Goal: Information Seeking & Learning: Learn about a topic

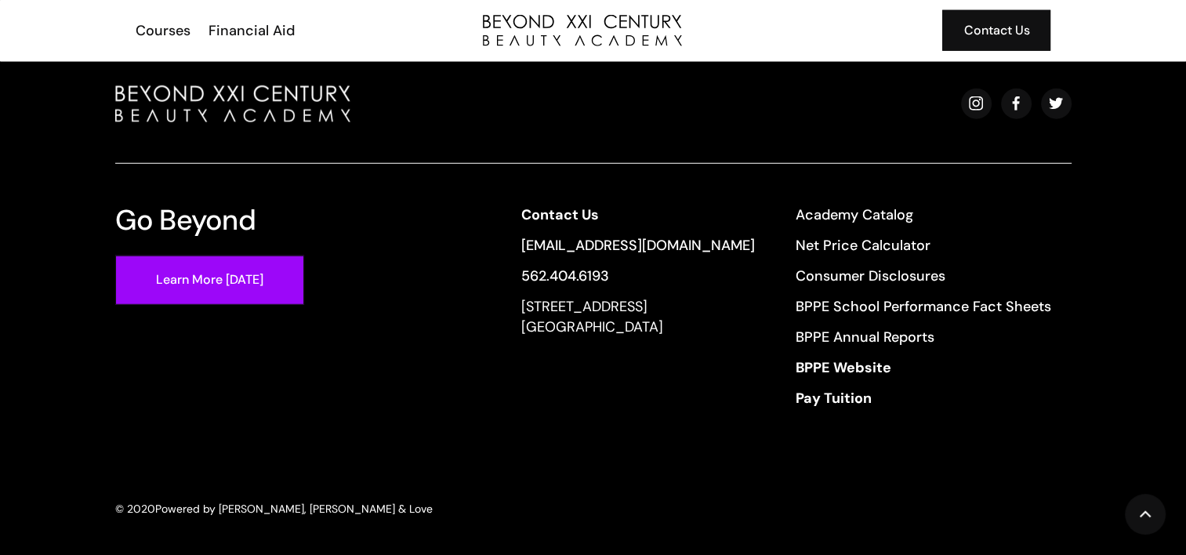
scroll to position [4361, 0]
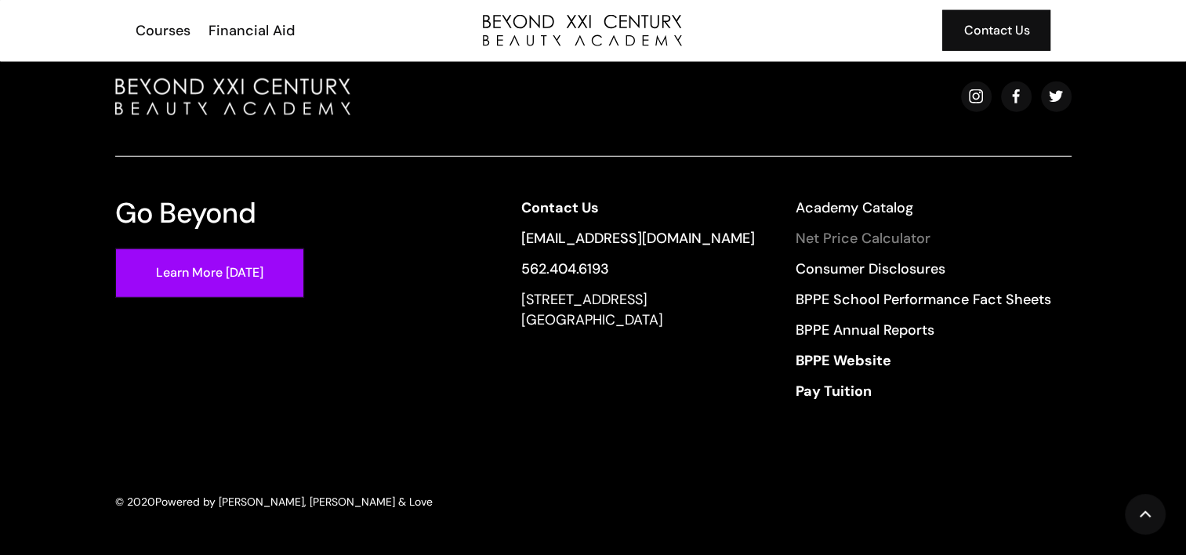
click at [851, 234] on link "Net Price Calculator" at bounding box center [924, 238] width 256 height 20
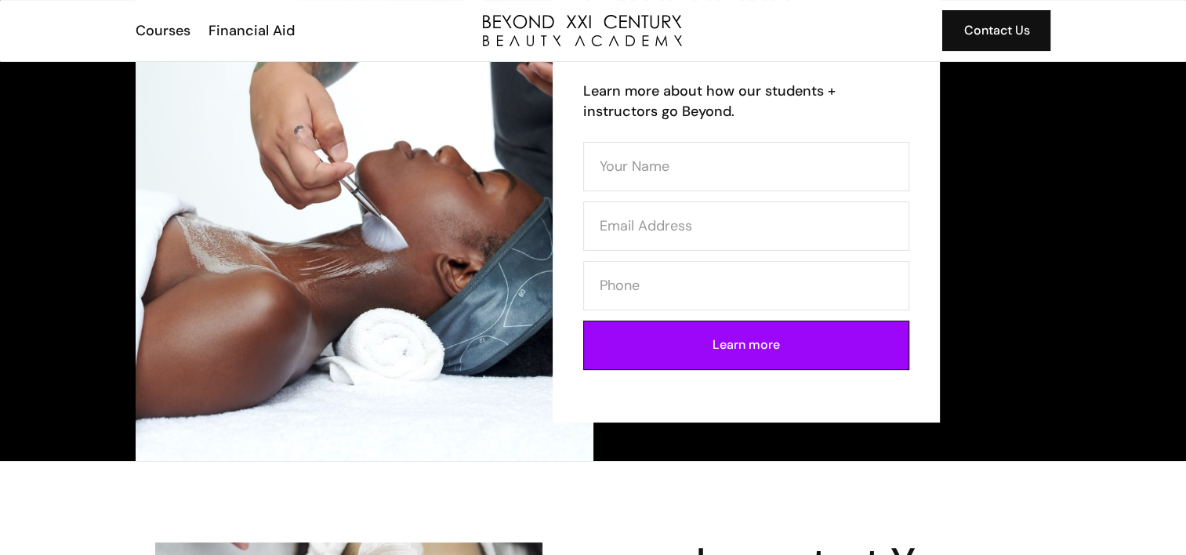
scroll to position [0, 0]
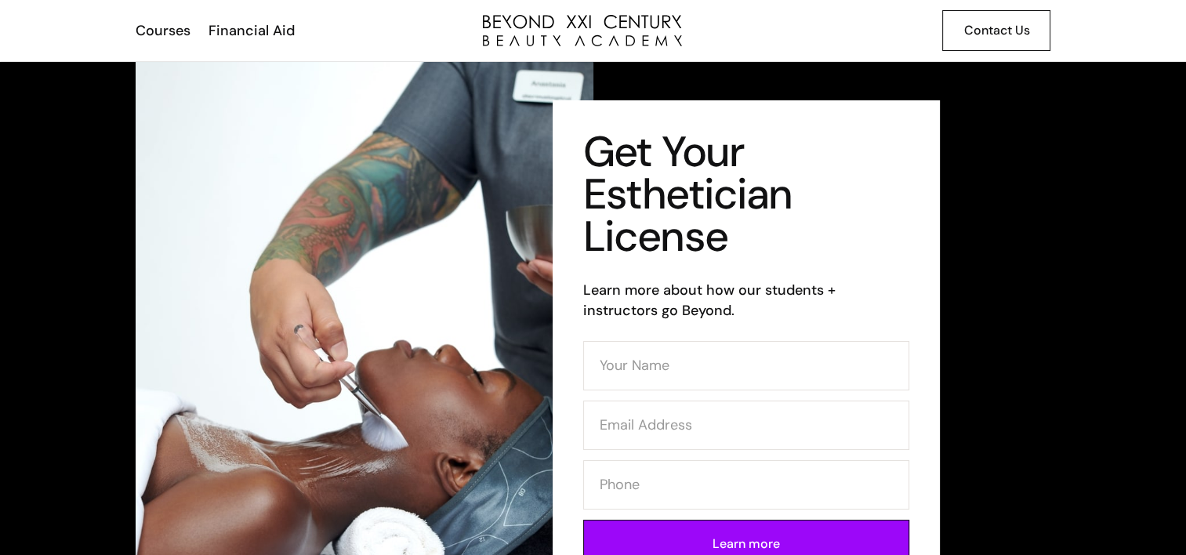
click at [1003, 31] on div "Contact Us" at bounding box center [996, 30] width 66 height 20
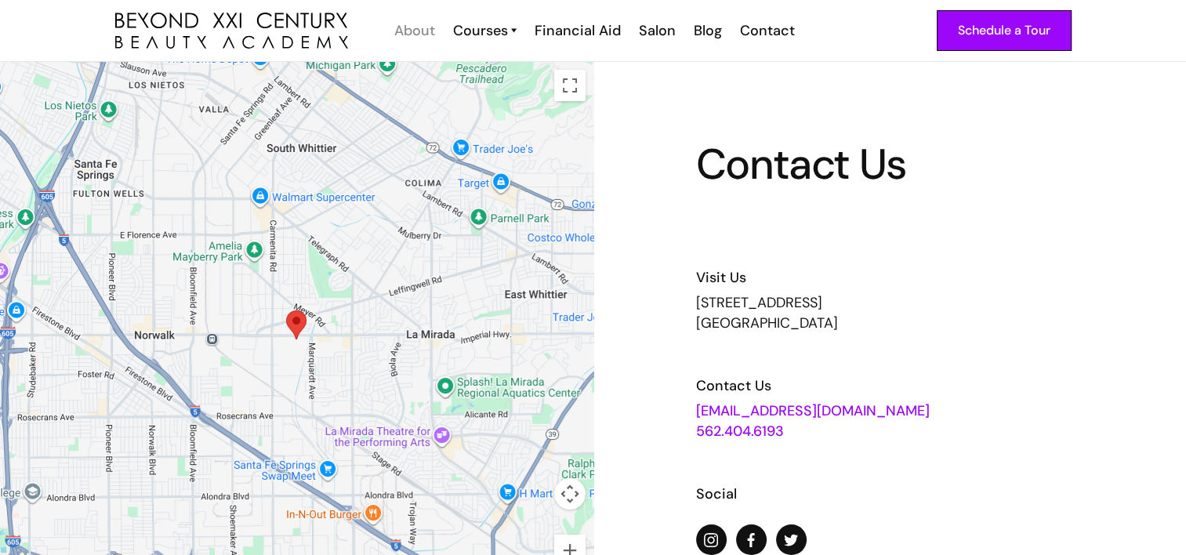
click at [421, 30] on div "About" at bounding box center [414, 30] width 41 height 20
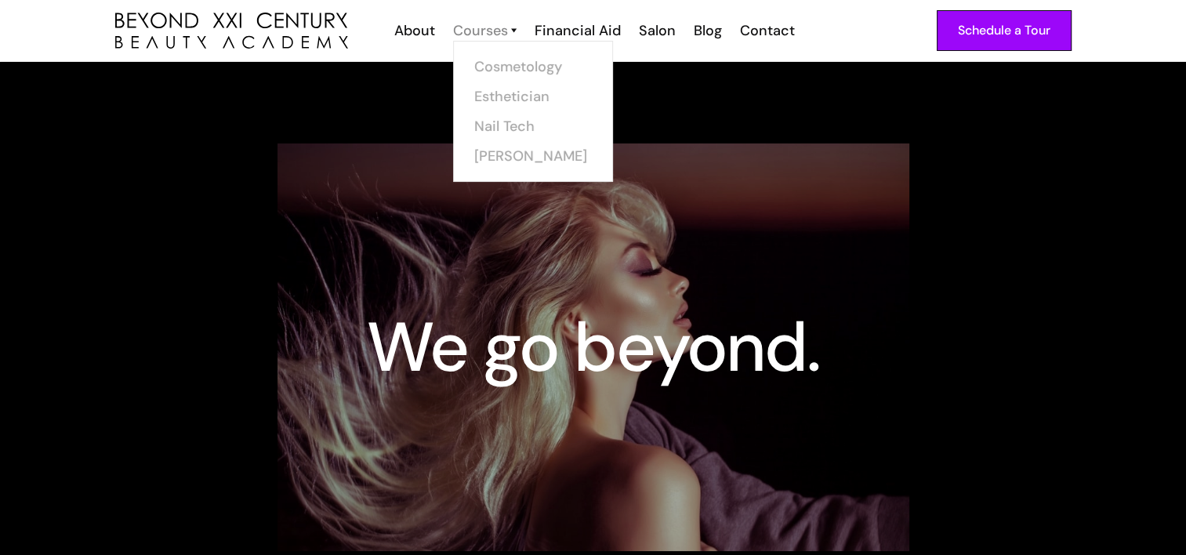
click at [506, 28] on div "Courses" at bounding box center [480, 30] width 55 height 20
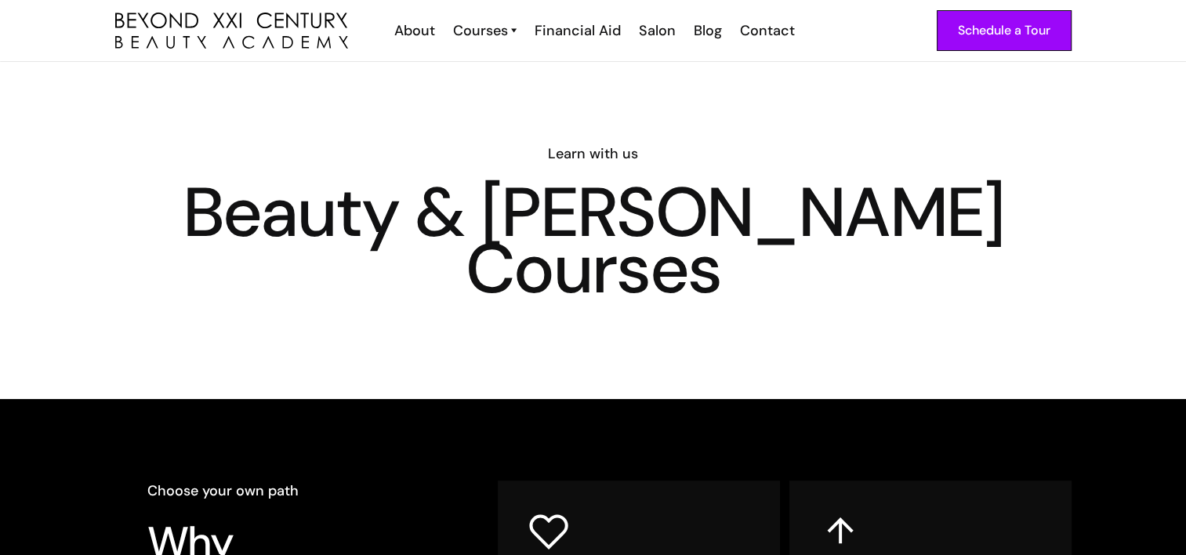
click at [506, 28] on div "Courses" at bounding box center [480, 30] width 55 height 20
click at [524, 91] on link "Esthetician" at bounding box center [538, 97] width 118 height 30
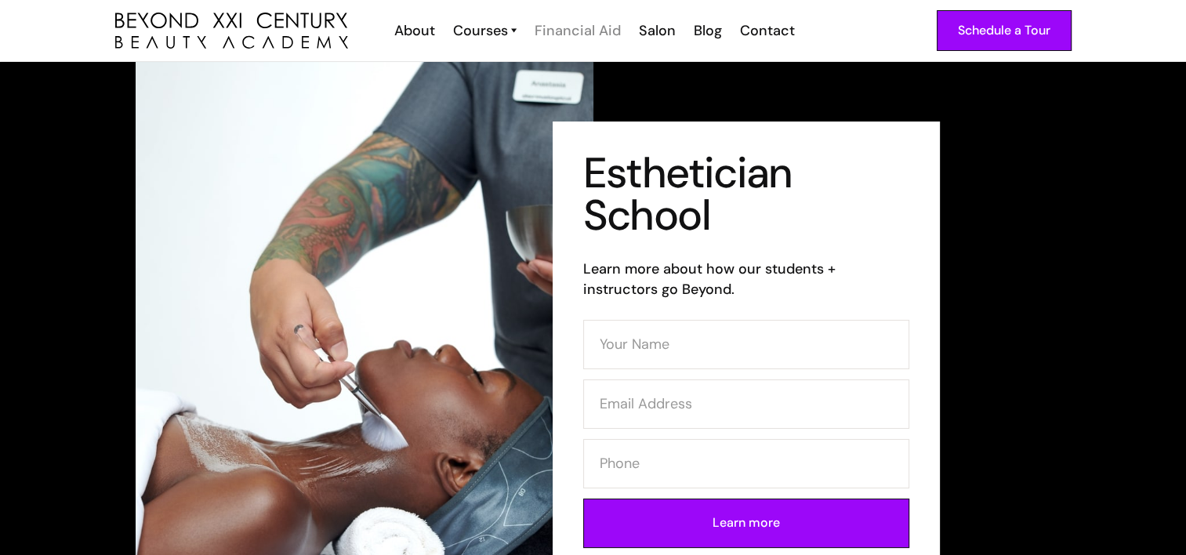
click at [597, 30] on div "Financial Aid" at bounding box center [578, 30] width 86 height 20
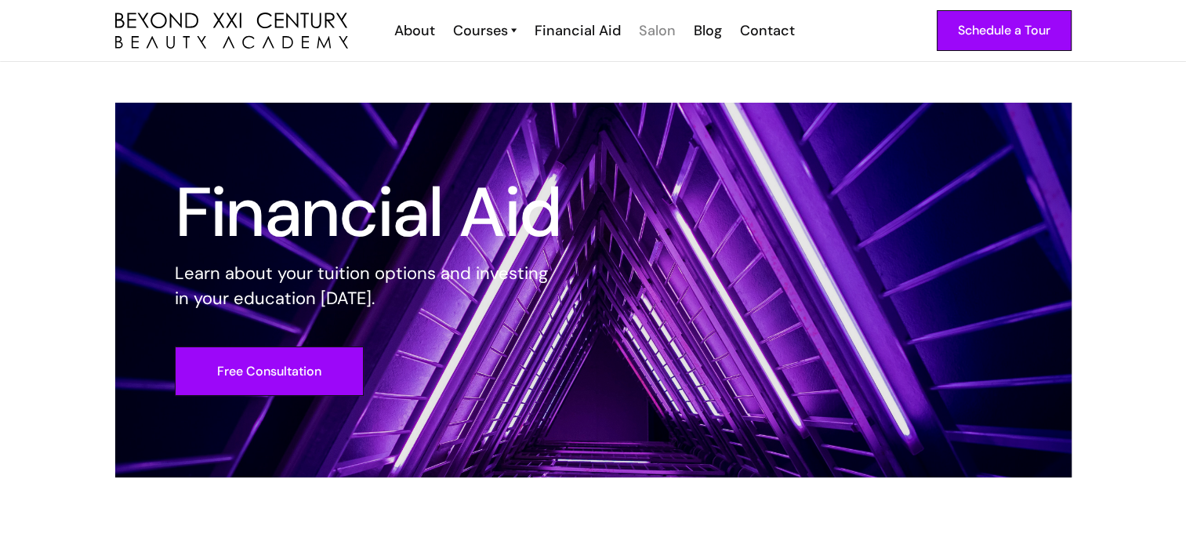
click at [666, 33] on div "Salon" at bounding box center [657, 30] width 37 height 20
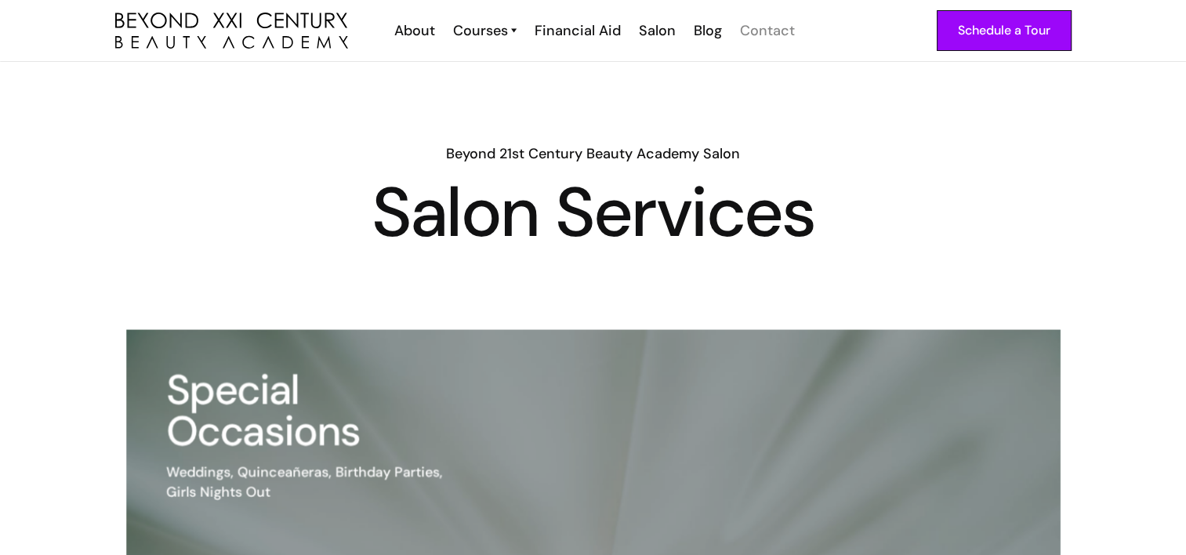
click at [767, 30] on div "Contact" at bounding box center [767, 30] width 55 height 20
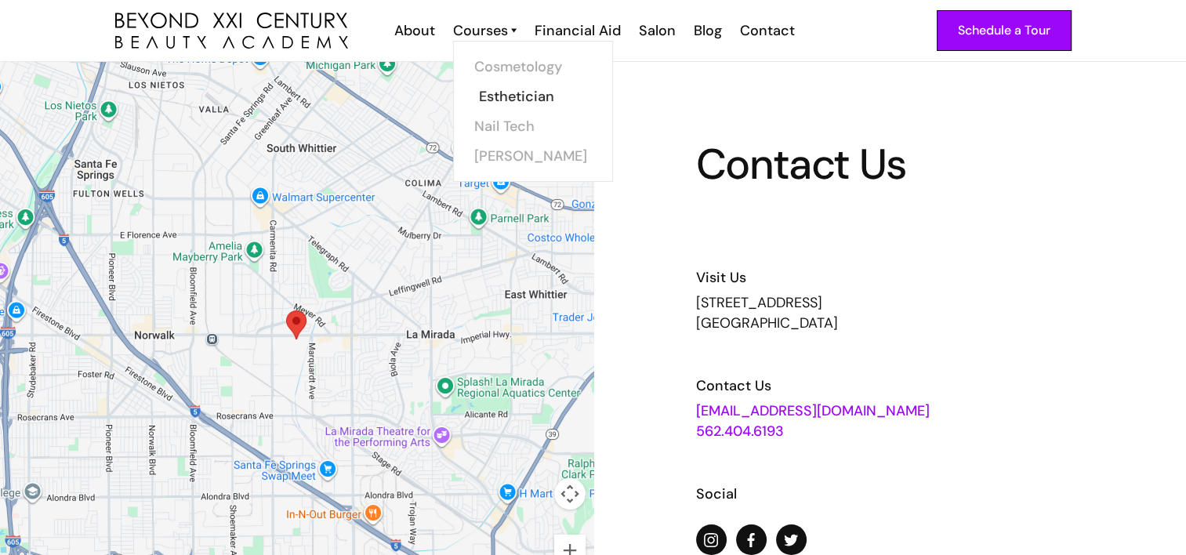
click at [534, 92] on link "Esthetician" at bounding box center [538, 97] width 118 height 30
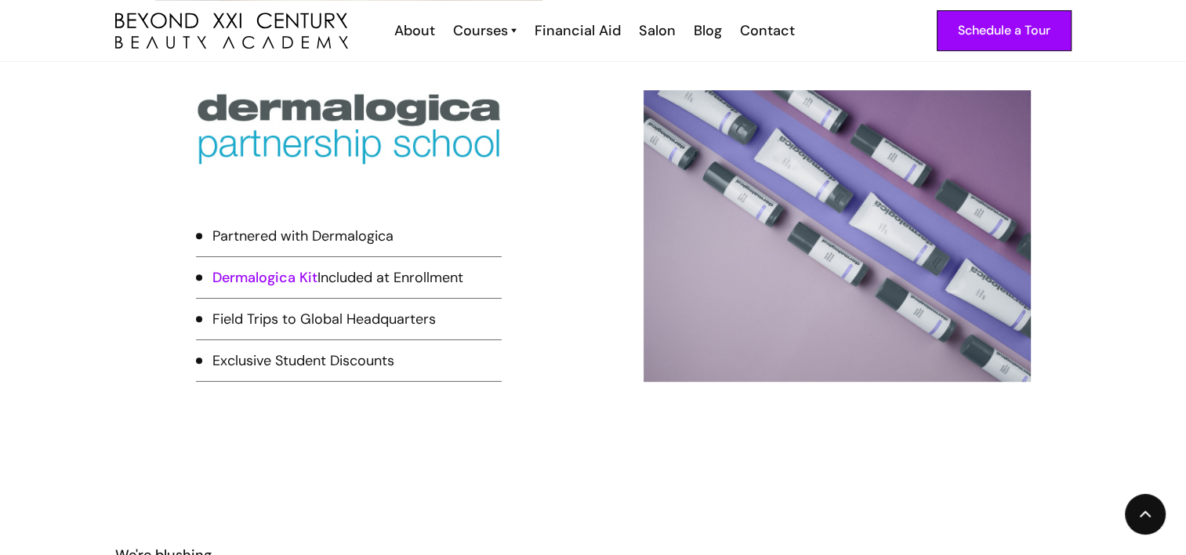
scroll to position [990, 0]
click at [985, 376] on img at bounding box center [837, 236] width 387 height 291
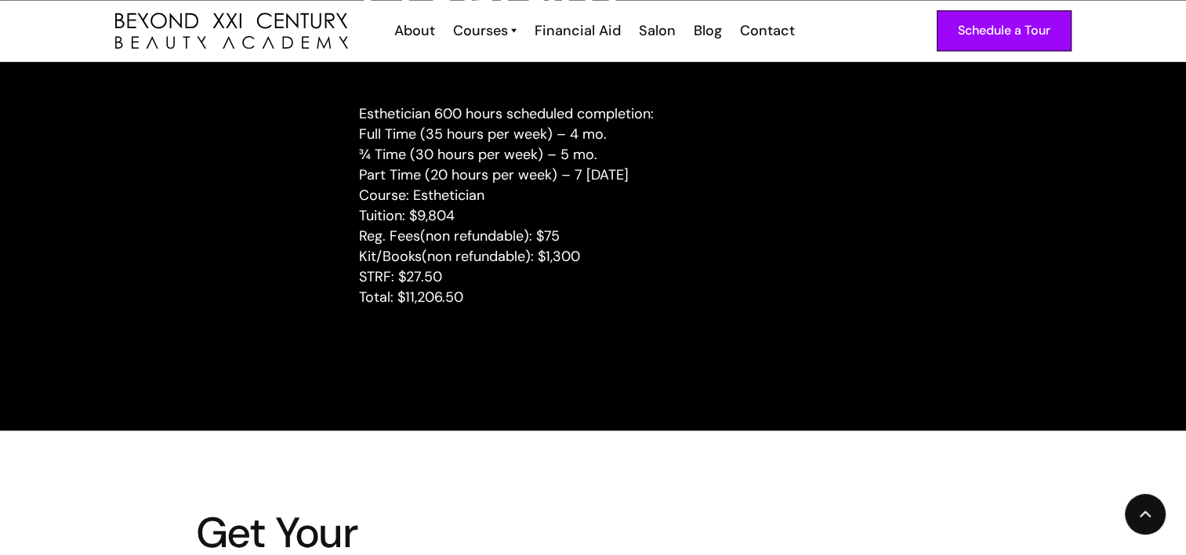
scroll to position [2134, 0]
click at [1017, 38] on div "Schedule a Tour" at bounding box center [1004, 30] width 92 height 20
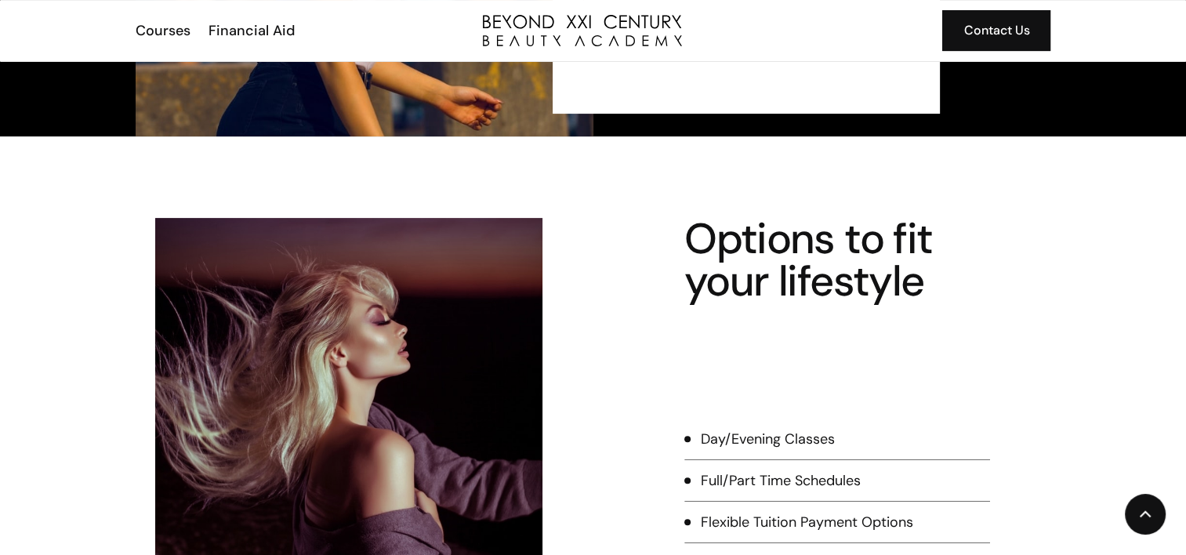
scroll to position [740, 0]
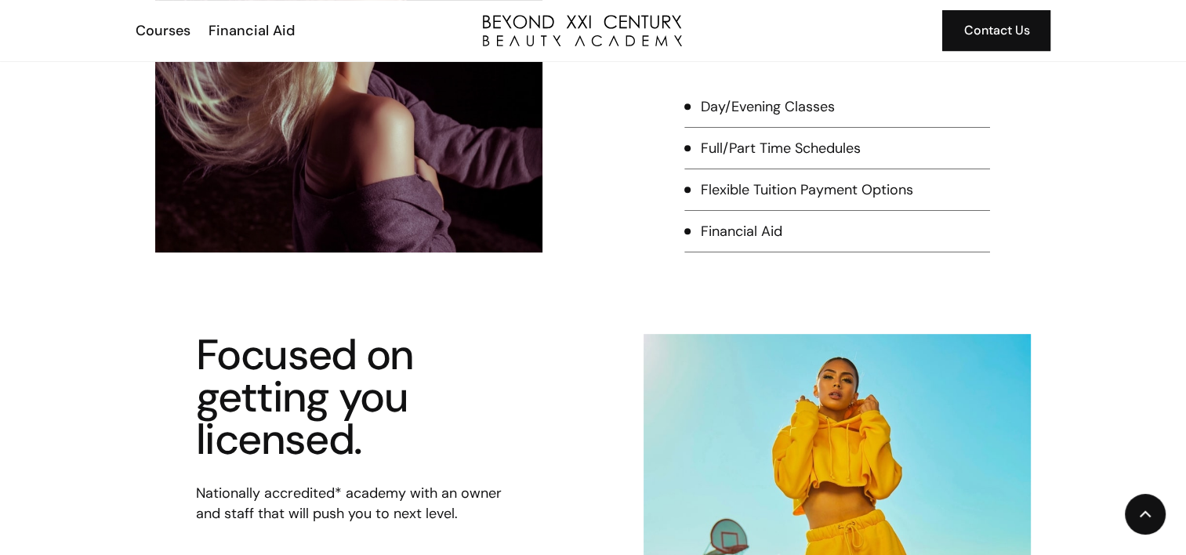
click at [888, 192] on div "Flexible Tuition Payment Options" at bounding box center [807, 190] width 212 height 20
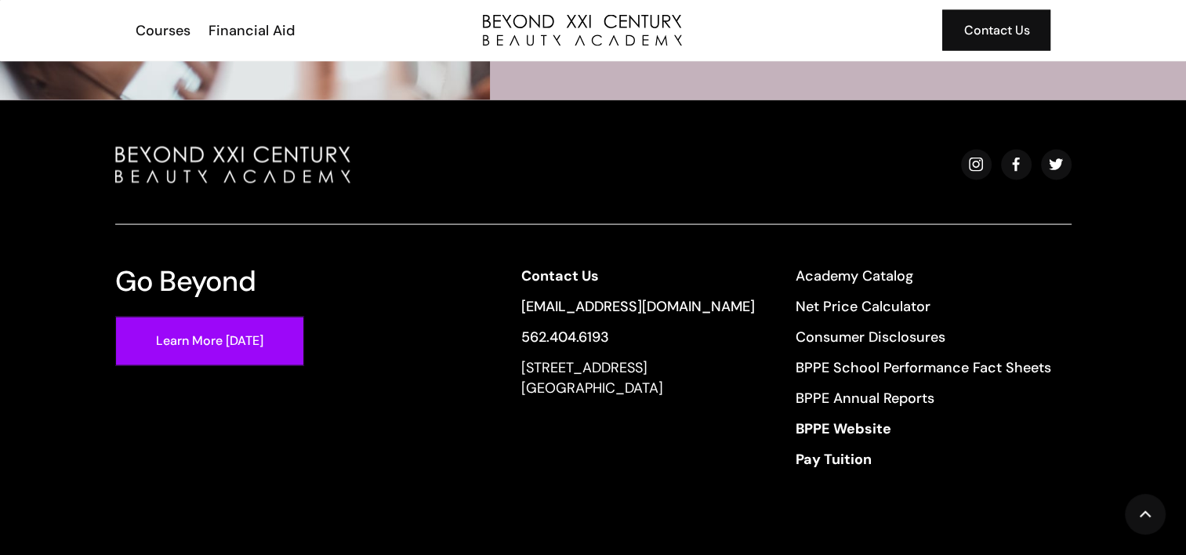
scroll to position [3125, 0]
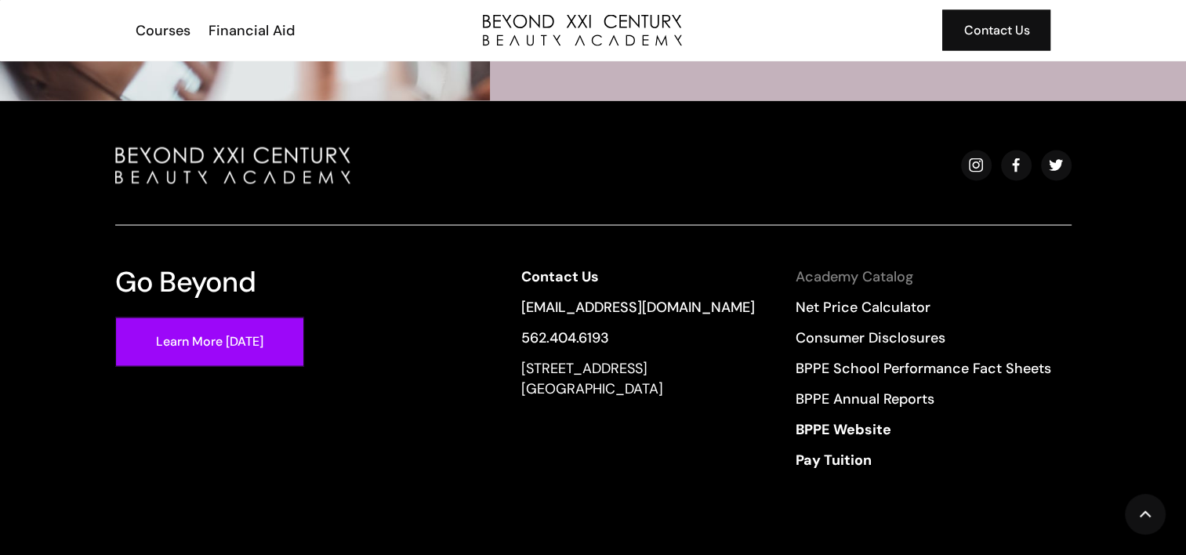
click at [908, 270] on link "Academy Catalog" at bounding box center [924, 277] width 256 height 20
